Goal: Check status: Check status

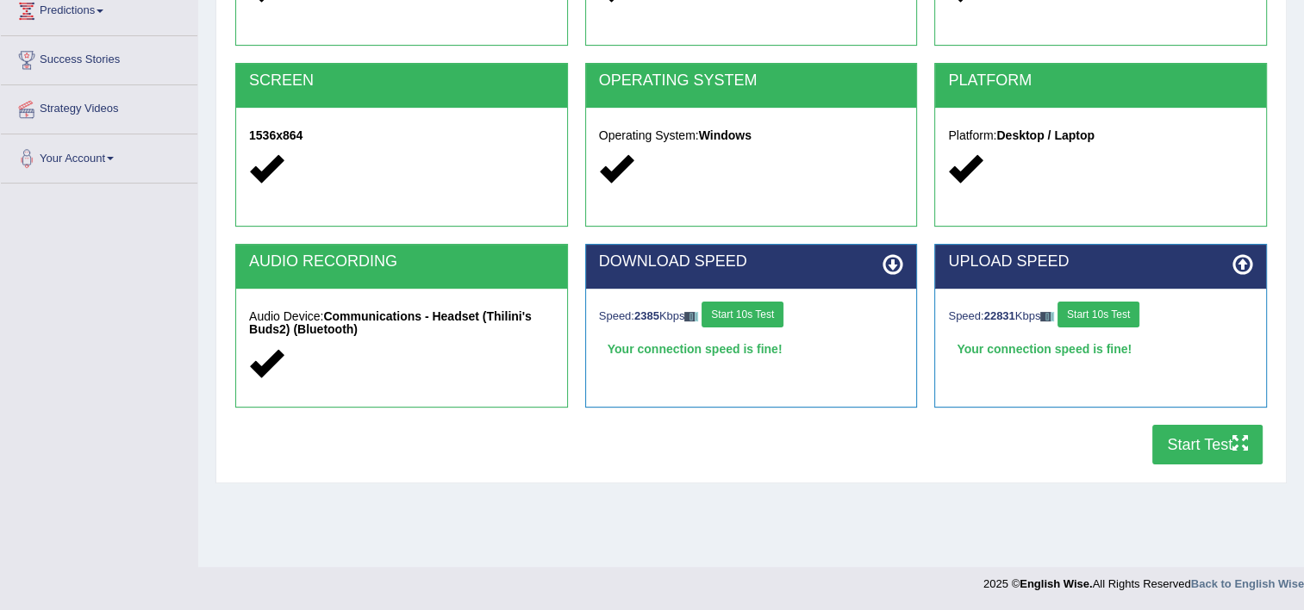
scroll to position [295, 0]
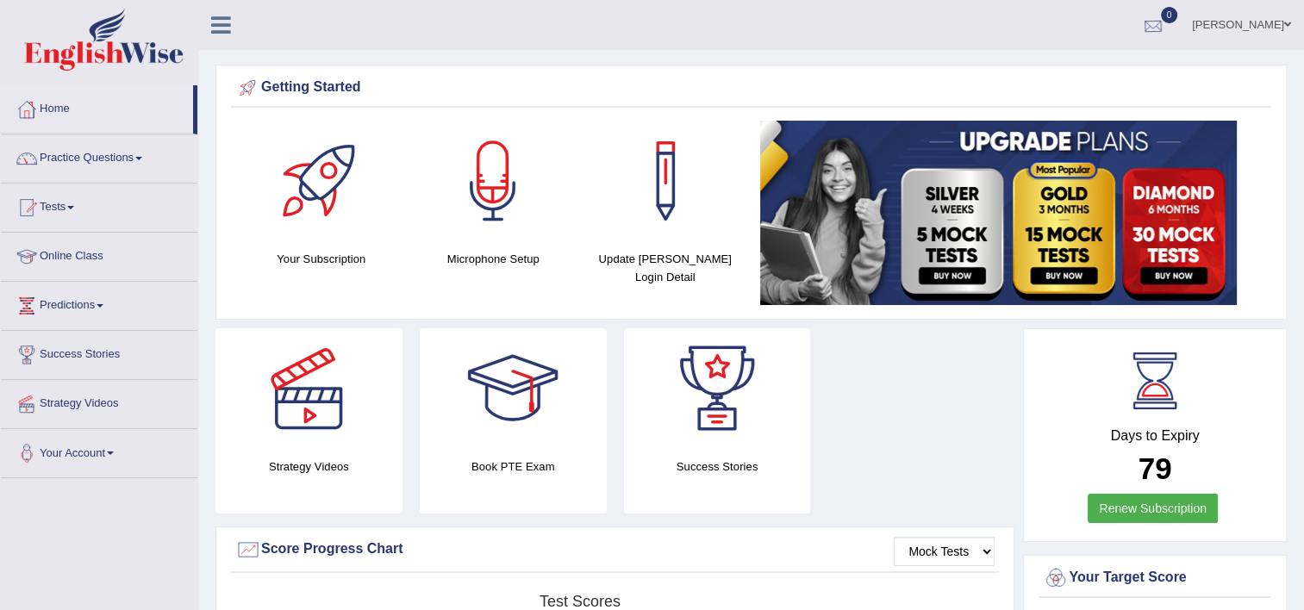
click at [1148, 21] on div at bounding box center [1153, 26] width 26 height 26
click at [1074, 75] on strong "See All Alerts" at bounding box center [1043, 72] width 77 height 14
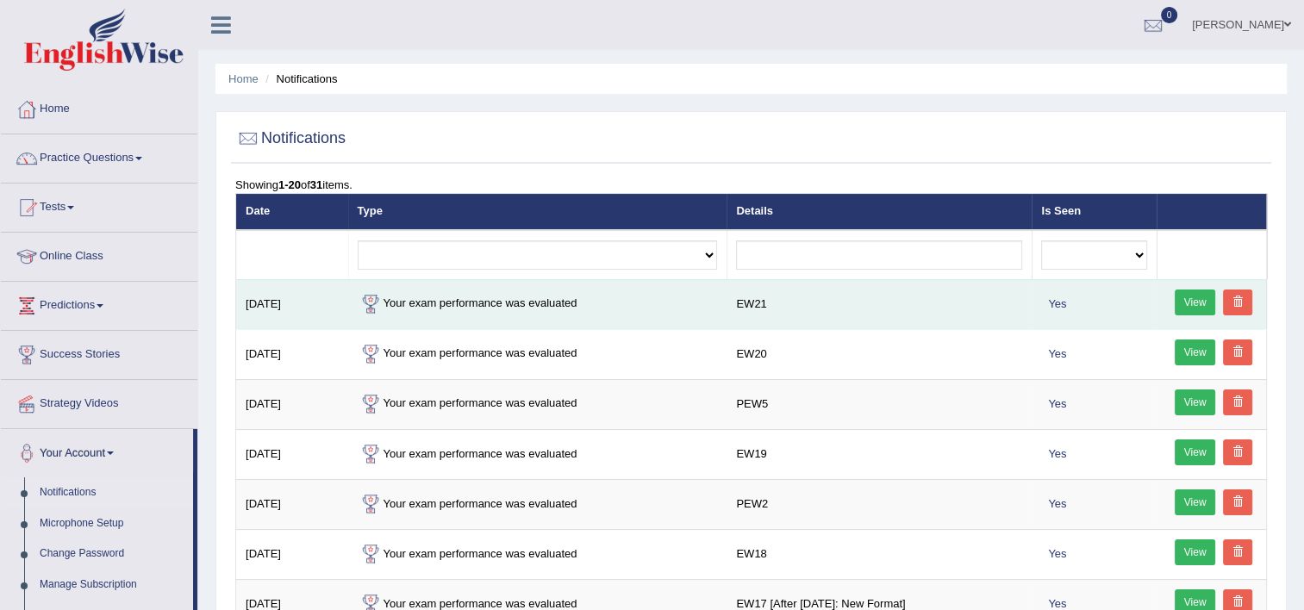
click at [1198, 303] on link "View" at bounding box center [1194, 302] width 41 height 26
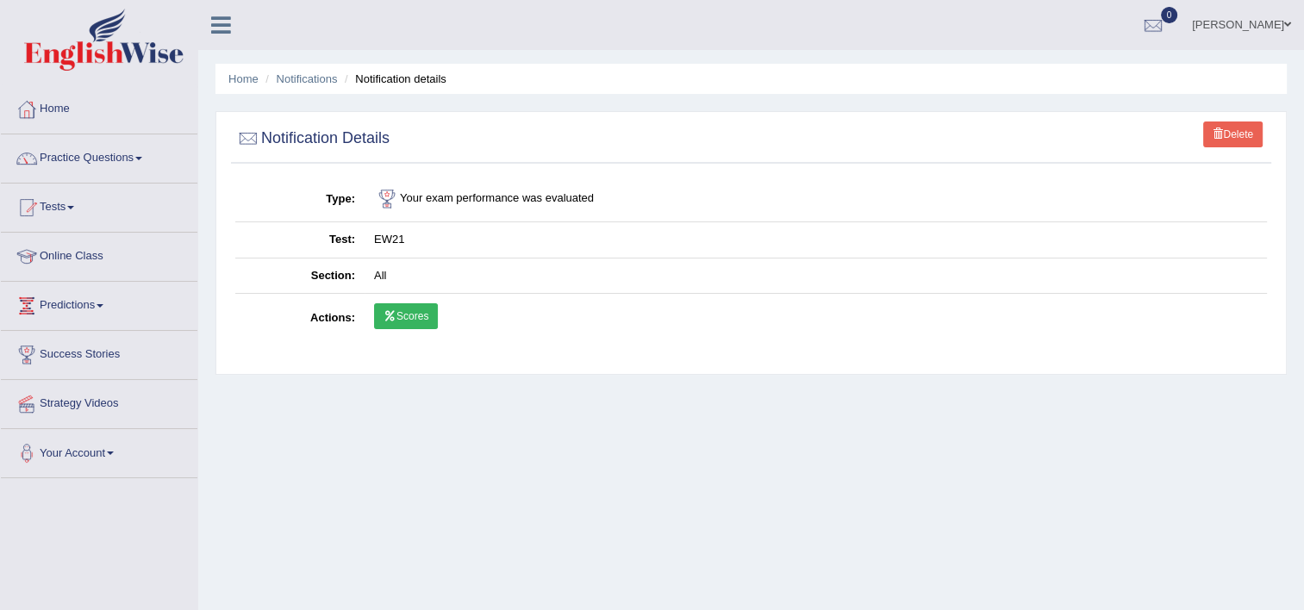
click at [371, 317] on td "Scores" at bounding box center [815, 319] width 902 height 50
click at [374, 313] on link "Scores" at bounding box center [406, 316] width 64 height 26
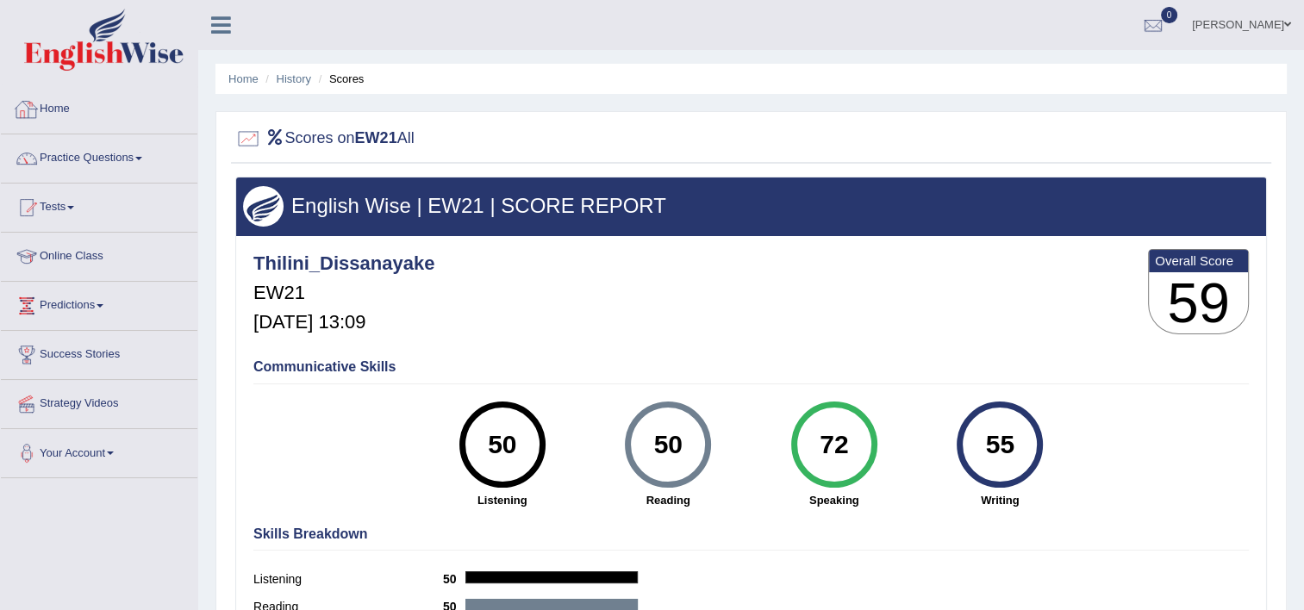
click at [48, 115] on link "Home" at bounding box center [99, 106] width 196 height 43
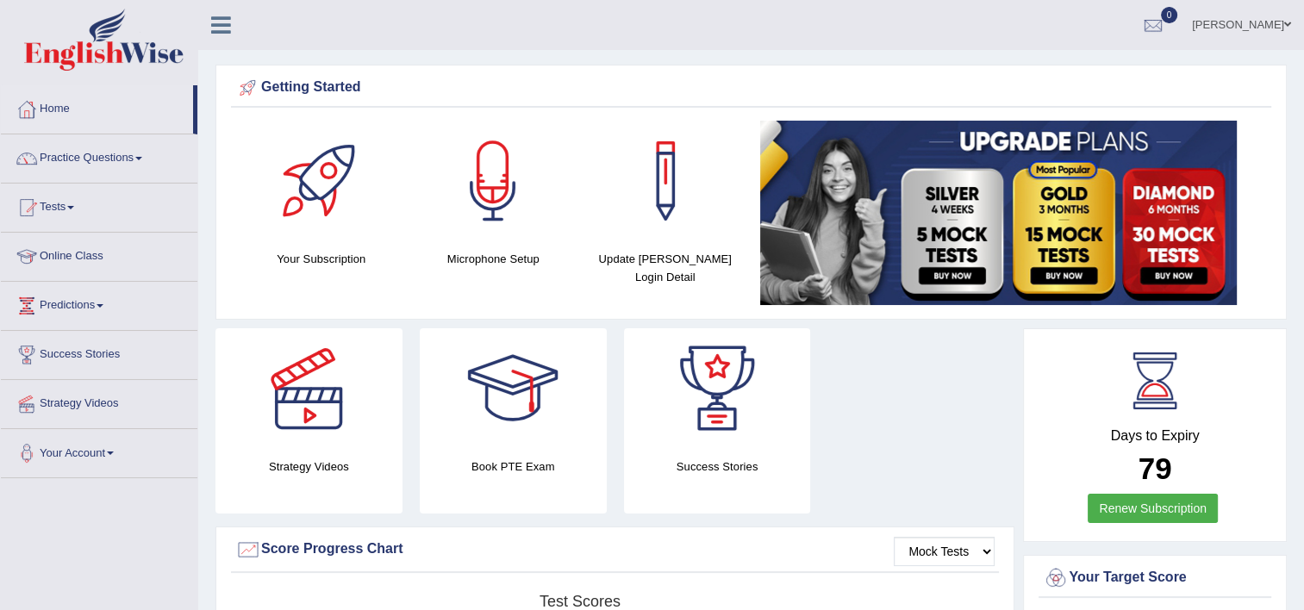
click at [1127, 22] on link "0" at bounding box center [1153, 22] width 52 height 45
click at [1074, 65] on strong "See All Alerts" at bounding box center [1043, 72] width 77 height 14
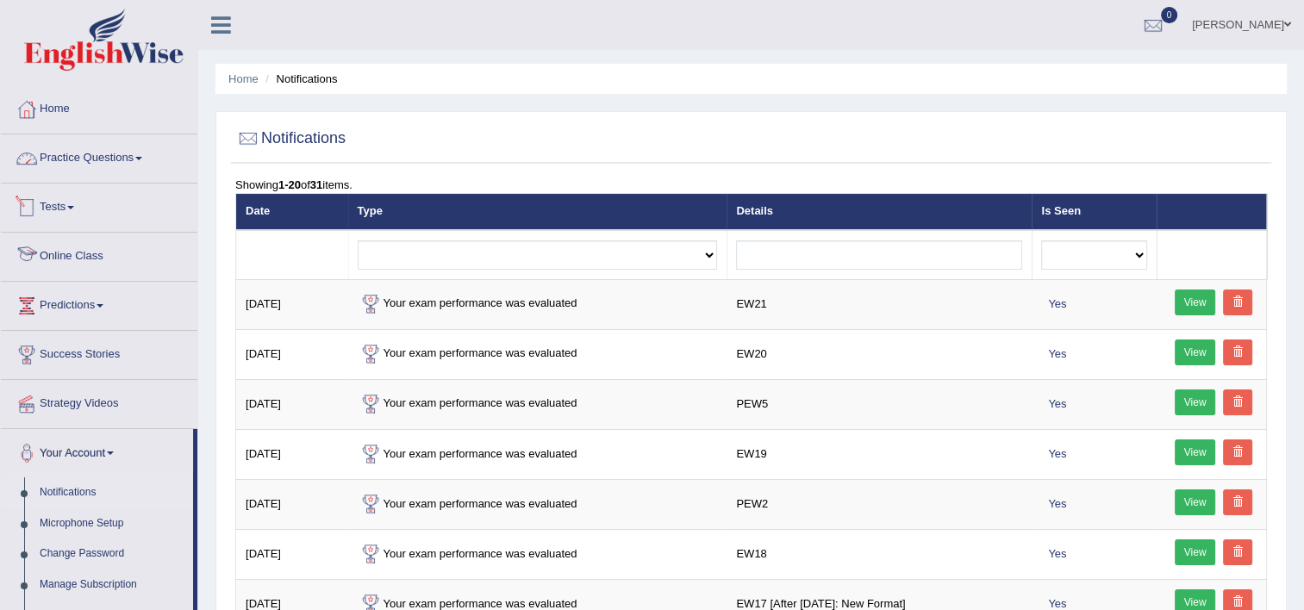
click at [76, 171] on link "Practice Questions" at bounding box center [99, 155] width 196 height 43
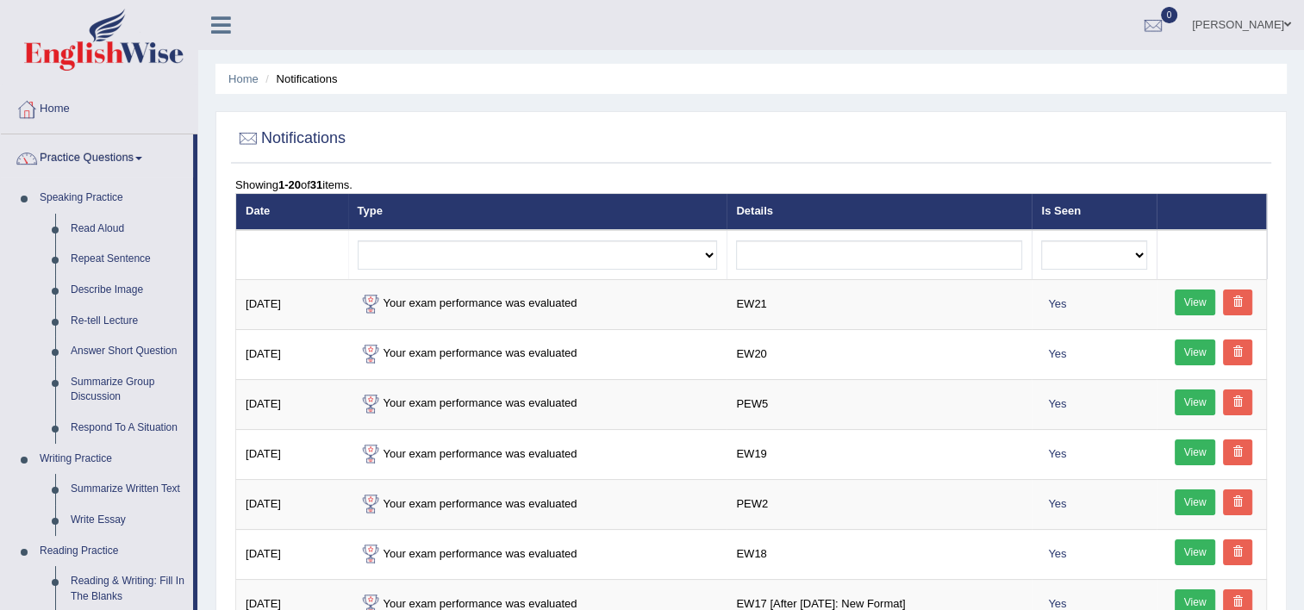
click at [97, 165] on link "Practice Questions" at bounding box center [97, 155] width 192 height 43
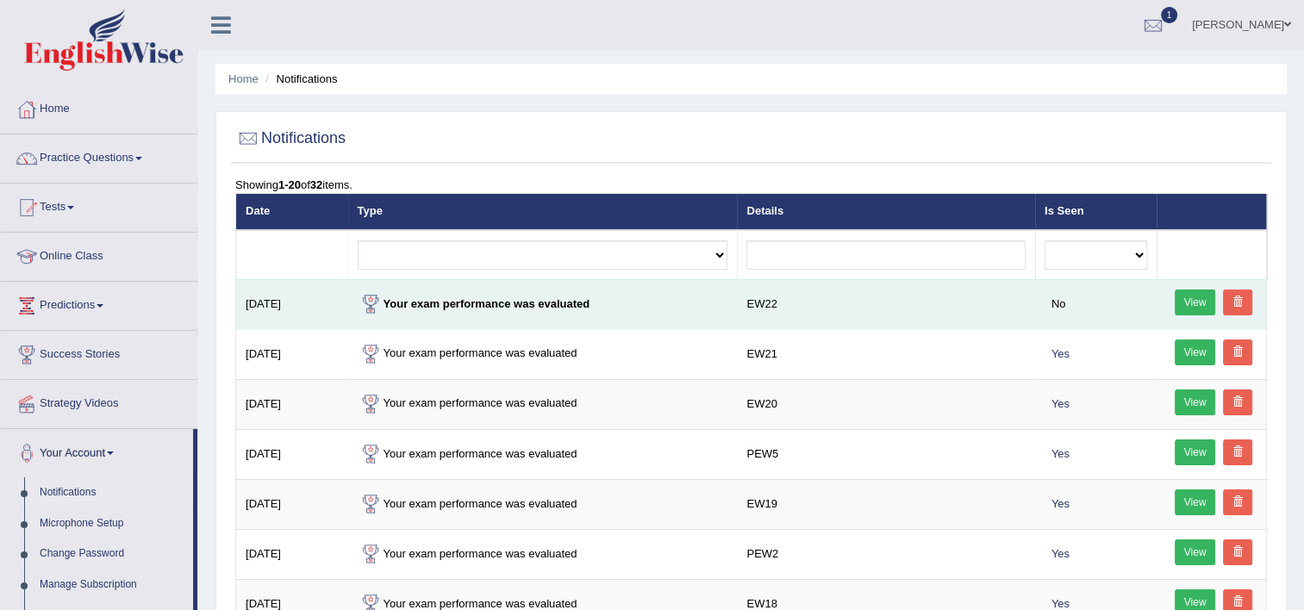
click at [536, 309] on td "Your exam performance was evaluated" at bounding box center [542, 304] width 389 height 50
click at [1180, 298] on link "View" at bounding box center [1194, 302] width 41 height 26
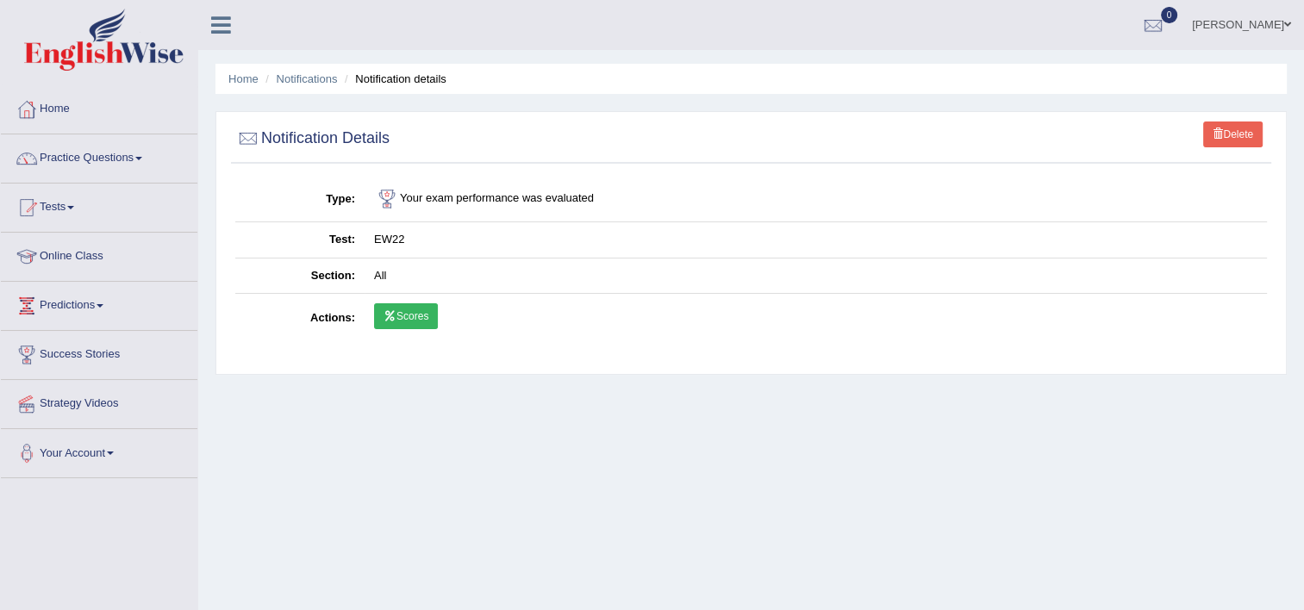
click at [417, 308] on link "Scores" at bounding box center [406, 316] width 64 height 26
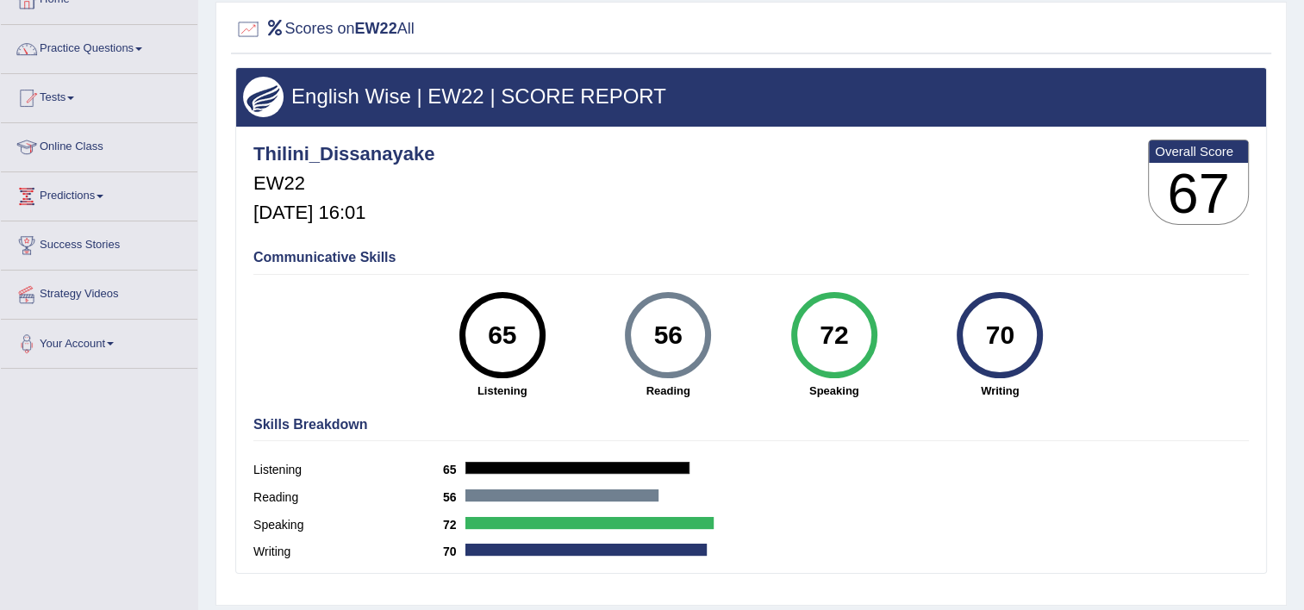
scroll to position [172, 0]
